Goal: Task Accomplishment & Management: Manage account settings

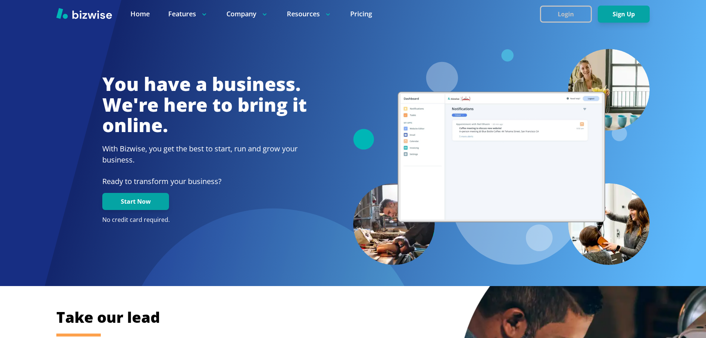
click at [567, 13] on button "Login" at bounding box center [566, 14] width 52 height 17
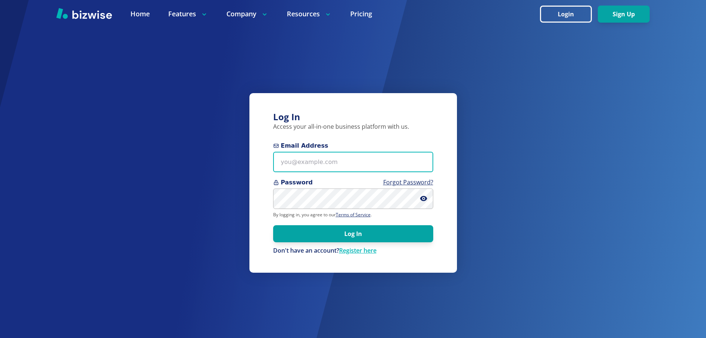
click at [312, 155] on input "Email Address" at bounding box center [353, 162] width 160 height 20
click at [421, 198] on icon at bounding box center [423, 198] width 7 height 5
click at [311, 166] on input "Email Address" at bounding box center [353, 162] width 160 height 20
paste input "jacob.bross17@gmail.com"
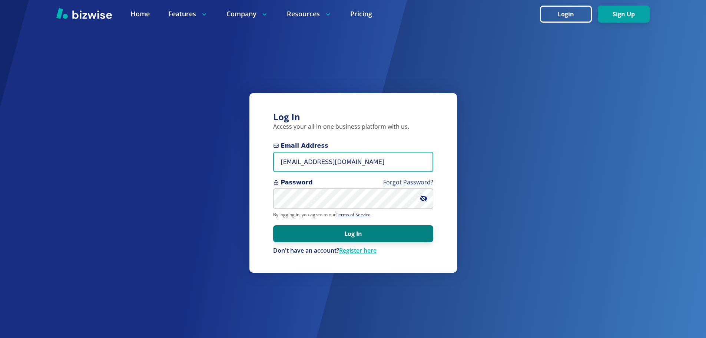
type input "jacob.bross17@gmail.com"
click at [332, 241] on button "Log In" at bounding box center [353, 233] width 160 height 17
